Goal: Transaction & Acquisition: Subscribe to service/newsletter

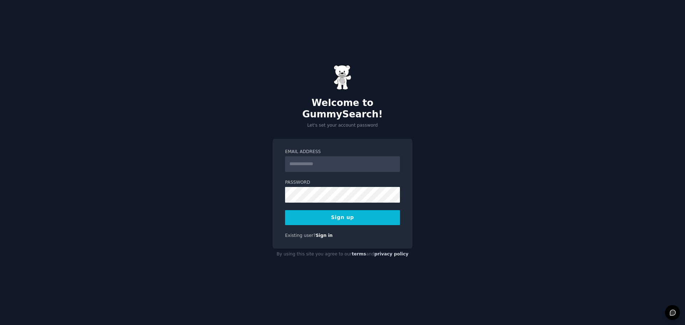
click at [339, 158] on input "Email Address" at bounding box center [342, 164] width 115 height 16
type input "**********"
click at [342, 213] on button "Sign up" at bounding box center [342, 217] width 115 height 15
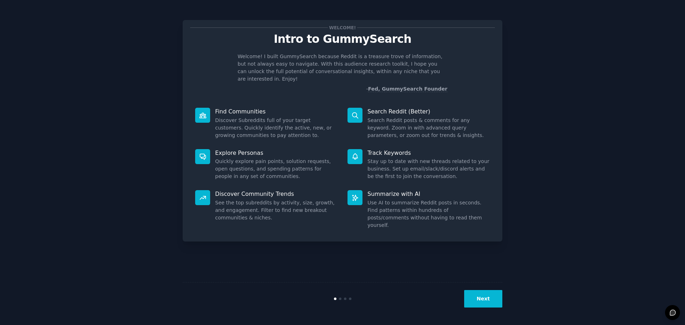
click at [490, 298] on button "Next" at bounding box center [483, 298] width 38 height 17
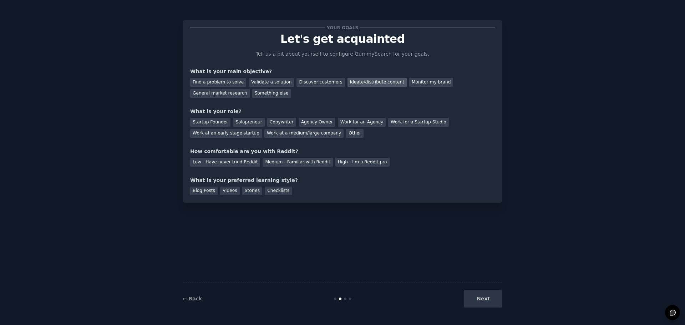
click at [348, 83] on div "Ideate/distribute content" at bounding box center [376, 82] width 59 height 9
click at [233, 83] on div "Find a problem to solve" at bounding box center [218, 82] width 56 height 9
click at [264, 83] on div "Validate a solution" at bounding box center [271, 82] width 45 height 9
click at [301, 83] on div "Discover customers" at bounding box center [320, 82] width 48 height 9
click at [270, 83] on div "Validate a solution" at bounding box center [271, 82] width 45 height 9
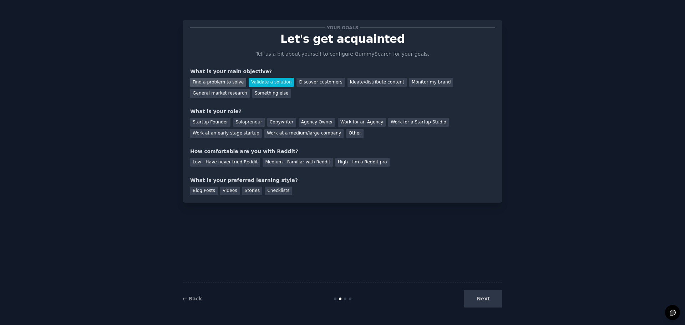
click at [227, 81] on div "Find a problem to solve" at bounding box center [218, 82] width 56 height 9
click at [257, 81] on div "Validate a solution" at bounding box center [271, 82] width 45 height 9
click at [247, 122] on div "Solopreneur" at bounding box center [248, 122] width 31 height 9
click at [277, 163] on div "Medium - Familiar with Reddit" at bounding box center [298, 162] width 70 height 9
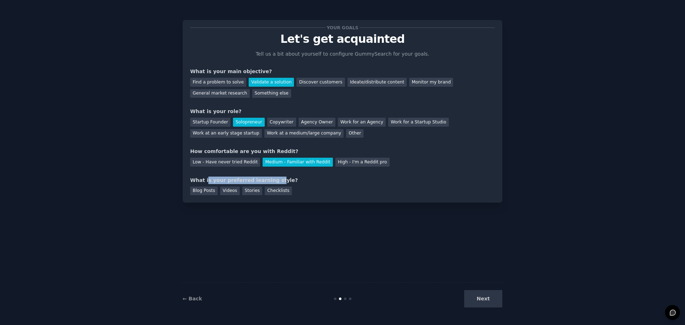
drag, startPoint x: 205, startPoint y: 179, endPoint x: 266, endPoint y: 181, distance: 60.7
click at [266, 181] on div "What is your preferred learning style?" at bounding box center [342, 180] width 305 height 7
click at [311, 186] on div "Blog Posts Videos Stories Checklists" at bounding box center [342, 189] width 305 height 11
click at [227, 191] on div "Videos" at bounding box center [230, 191] width 20 height 9
click at [244, 191] on div "Stories" at bounding box center [252, 191] width 20 height 9
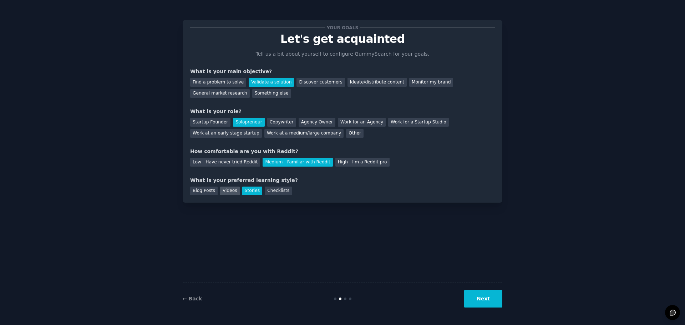
click at [227, 191] on div "Videos" at bounding box center [230, 191] width 20 height 9
click at [491, 295] on button "Next" at bounding box center [483, 298] width 38 height 17
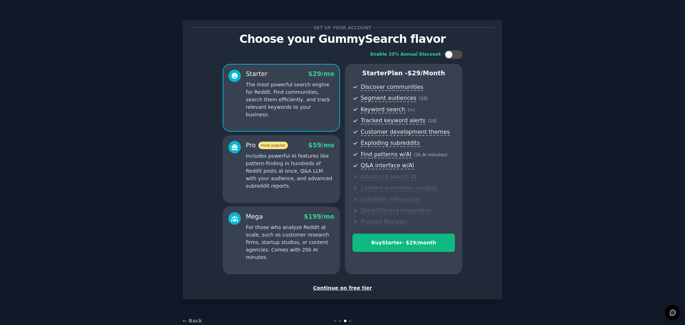
click at [341, 290] on div "Continue on free tier" at bounding box center [342, 287] width 305 height 7
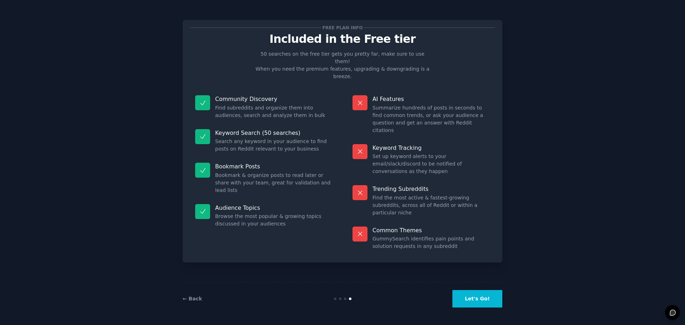
click at [478, 301] on button "Let's Go!" at bounding box center [477, 298] width 50 height 17
